Goal: Check status: Check status

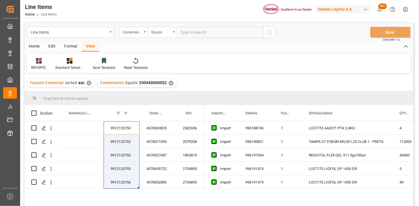
scroll to position [32, 0]
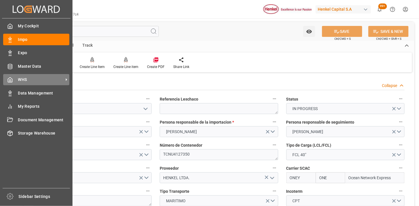
scroll to position [372, 0]
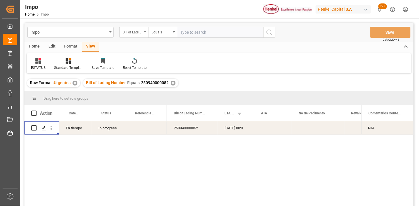
click at [143, 32] on div "Bill of Lading Number" at bounding box center [133, 32] width 29 height 11
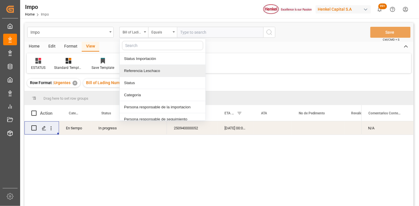
drag, startPoint x: 157, startPoint y: 73, endPoint x: 185, endPoint y: 37, distance: 45.4
click at [158, 69] on div "Referencia Leschaco" at bounding box center [163, 71] width 86 height 12
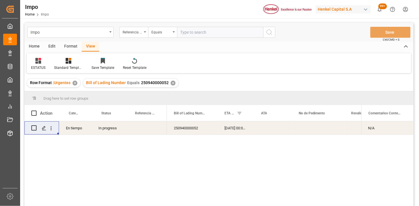
click at [189, 31] on input "text" at bounding box center [220, 32] width 86 height 11
paste input "251006900423"
type input "251006900423"
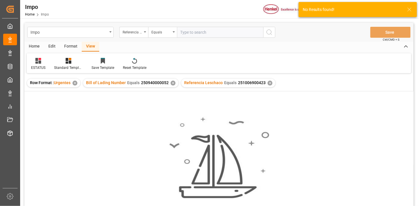
click at [173, 83] on div "✕" at bounding box center [173, 83] width 5 height 5
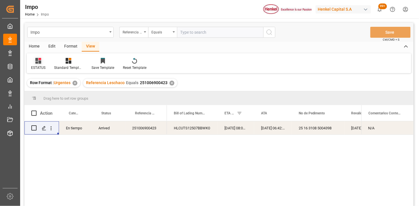
click at [40, 62] on icon at bounding box center [38, 61] width 6 height 6
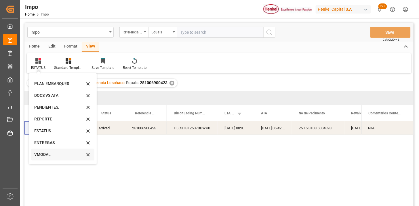
scroll to position [32, 0]
drag, startPoint x: 53, startPoint y: 145, endPoint x: 12, endPoint y: 153, distance: 41.8
click at [53, 145] on div "VMODAL" at bounding box center [59, 144] width 50 height 6
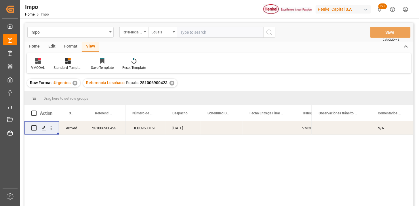
click at [263, 132] on div "Press SPACE to select this row." at bounding box center [269, 127] width 53 height 13
click at [223, 127] on div "Press SPACE to select this row." at bounding box center [222, 127] width 42 height 13
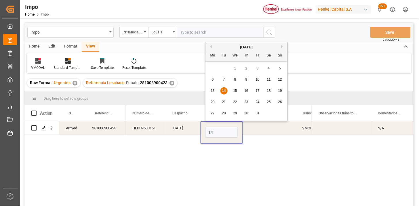
type input "[DATE]"
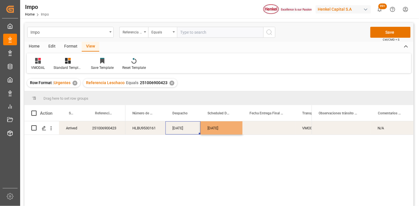
click at [189, 131] on div "10-10-2025" at bounding box center [183, 127] width 35 height 13
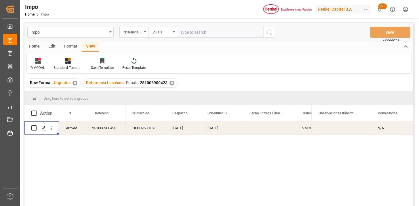
drag, startPoint x: 52, startPoint y: 129, endPoint x: 66, endPoint y: 128, distance: 13.3
click at [52, 129] on icon "open menu" at bounding box center [51, 128] width 6 height 6
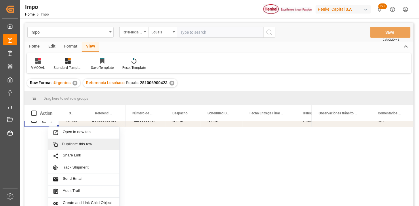
scroll to position [10, 0]
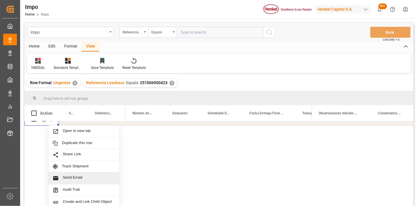
click at [75, 175] on span "Send Email" at bounding box center [89, 178] width 52 height 6
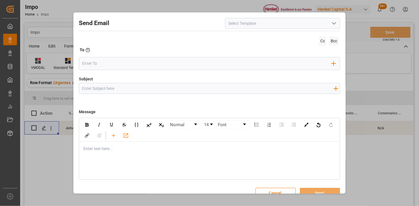
click at [333, 22] on icon "open menu" at bounding box center [334, 23] width 7 height 7
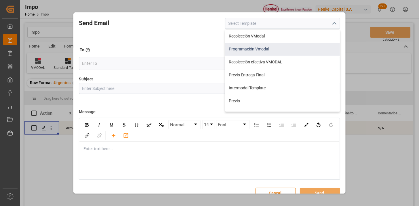
click at [273, 52] on div "Programación Vmodal" at bounding box center [282, 49] width 115 height 13
type input "Programación Vmodal"
type input "PROGRAMACIÓN CARGA {{scheduledDeliveryDate}} || OC {{customerpoDerived}} || {{f…"
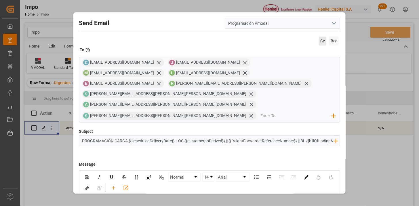
click at [319, 41] on span "Cc" at bounding box center [322, 41] width 7 height 9
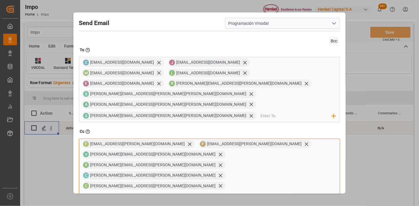
click at [230, 193] on input "email" at bounding box center [281, 197] width 102 height 9
type input "fer"
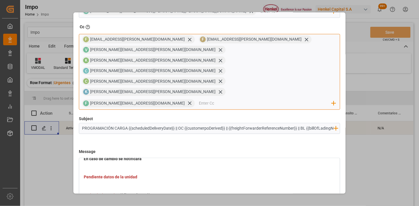
scroll to position [64, 0]
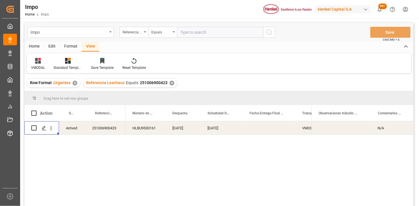
click at [201, 31] on input "text" at bounding box center [220, 32] width 86 height 11
paste input "251006900707"
type input "251006900707"
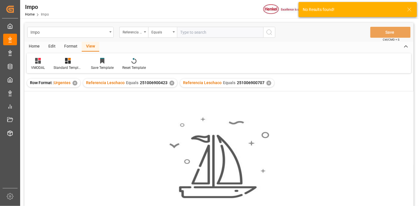
click at [172, 84] on div "✕" at bounding box center [172, 83] width 5 height 5
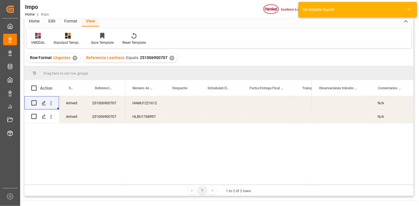
scroll to position [32, 0]
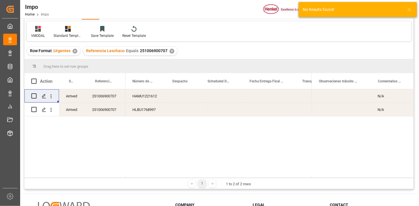
click at [199, 96] on div "Press SPACE to select this row." at bounding box center [183, 95] width 35 height 13
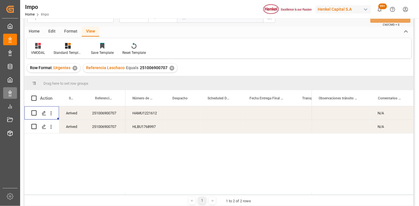
scroll to position [0, 0]
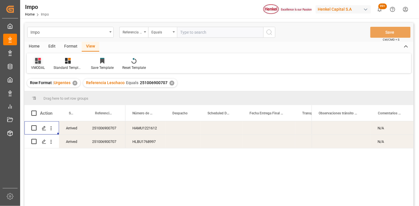
click at [41, 61] on icon at bounding box center [38, 61] width 6 height 6
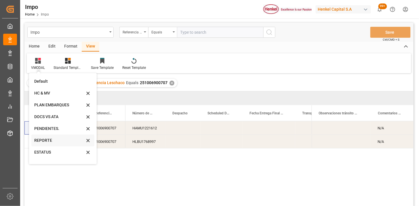
click at [52, 139] on div "REPORTE" at bounding box center [59, 140] width 50 height 6
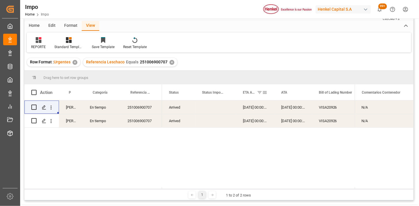
scroll to position [32, 0]
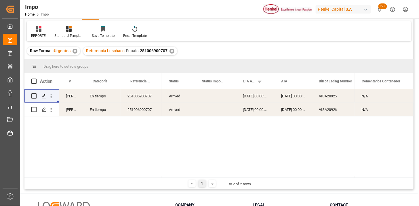
click at [304, 109] on div "14-10-2025 00:00:00" at bounding box center [293, 109] width 38 height 13
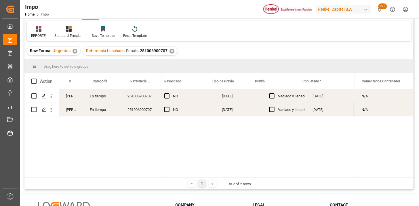
scroll to position [0, 635]
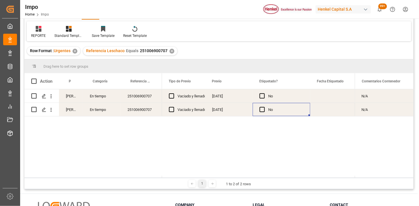
click at [224, 97] on div "15-10-2025" at bounding box center [229, 95] width 48 height 13
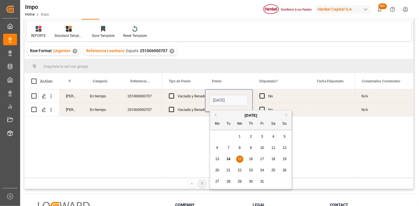
click at [224, 97] on input "15-10-2025" at bounding box center [229, 100] width 38 height 11
type input "17-10-2025"
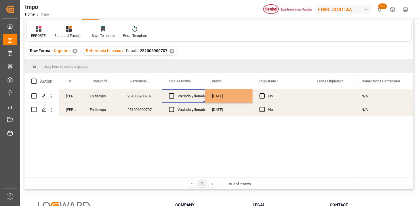
click at [194, 100] on div "Vaciado y llenado" at bounding box center [192, 96] width 29 height 13
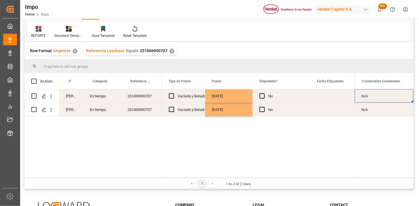
click at [383, 97] on div "N/A" at bounding box center [384, 95] width 59 height 13
click at [383, 97] on input "N/A" at bounding box center [385, 99] width 50 height 11
type input "SATURACIÓN EN TERMINAL"
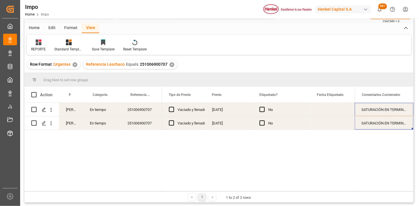
scroll to position [0, 0]
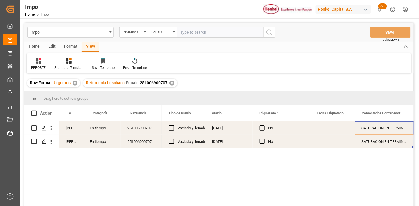
click at [223, 35] on input "text" at bounding box center [220, 32] width 86 height 11
paste input "251006900729"
type input "251006900729"
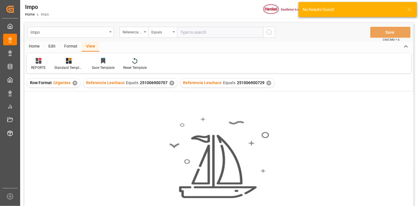
click at [172, 82] on div "✕" at bounding box center [172, 83] width 5 height 5
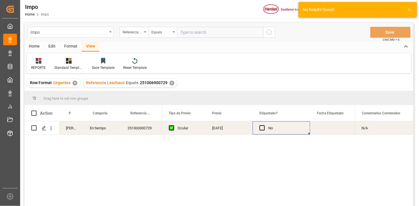
click at [303, 131] on div "No" at bounding box center [285, 128] width 35 height 13
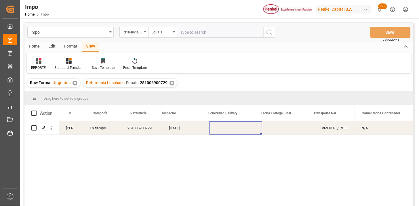
scroll to position [0, 931]
click at [225, 35] on input "text" at bounding box center [220, 32] width 86 height 11
paste input "251006900615"
type input "251006900615"
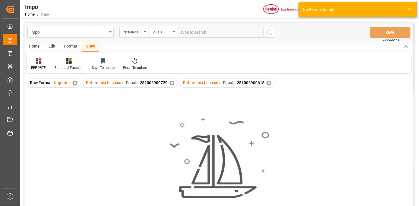
click at [170, 82] on div "✕" at bounding box center [172, 83] width 5 height 5
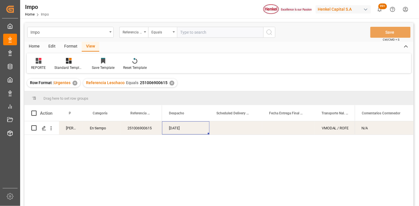
click at [183, 130] on div "15-10-2025" at bounding box center [186, 127] width 48 height 13
